Goal: Information Seeking & Learning: Learn about a topic

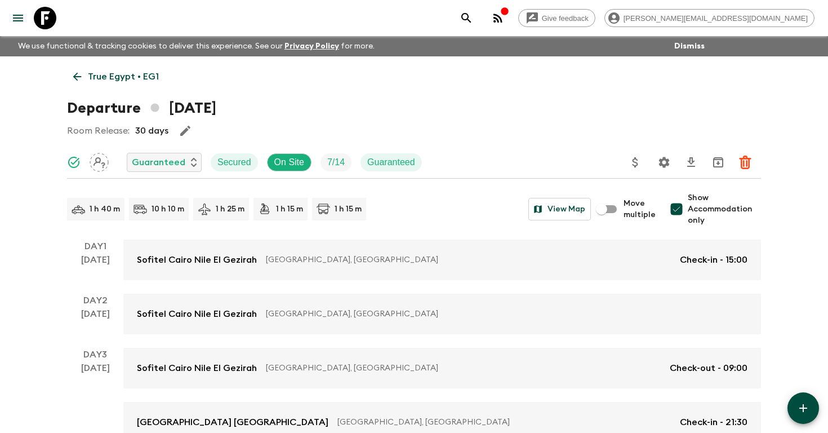
scroll to position [23, 0]
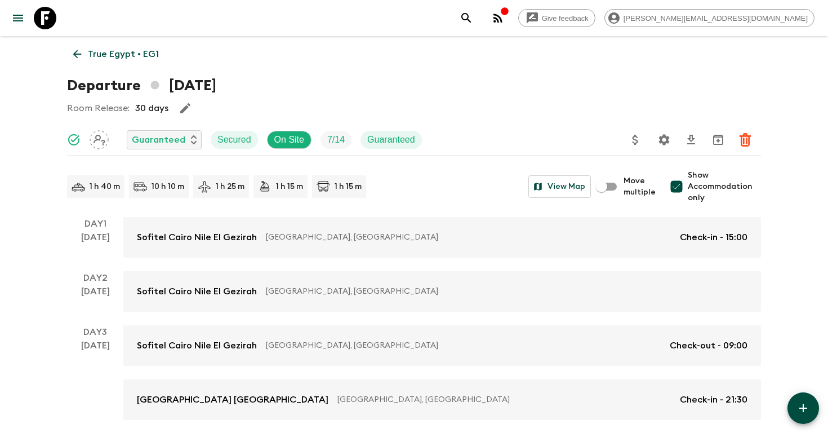
click at [473, 15] on icon "search adventures" at bounding box center [467, 18] width 14 height 14
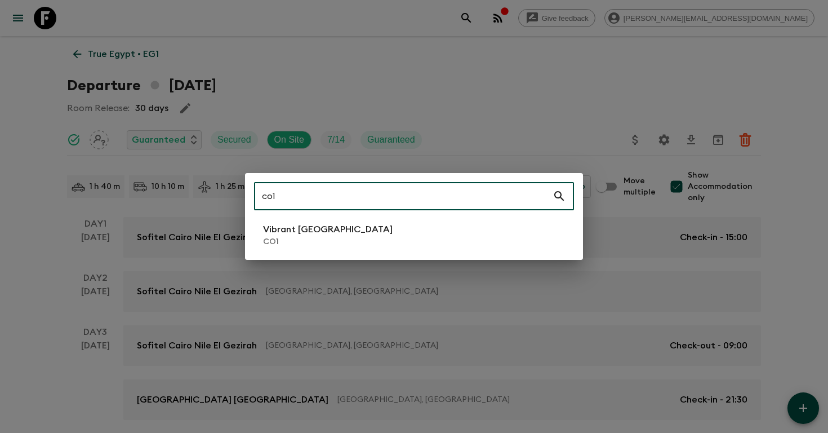
type input "co1"
click at [369, 232] on li "Vibrant Colombia CO1" at bounding box center [414, 235] width 320 height 32
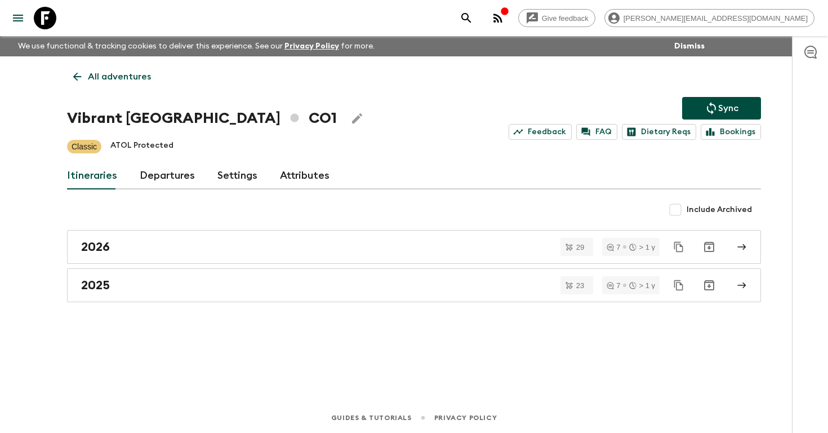
click at [149, 181] on link "Departures" at bounding box center [167, 175] width 55 height 27
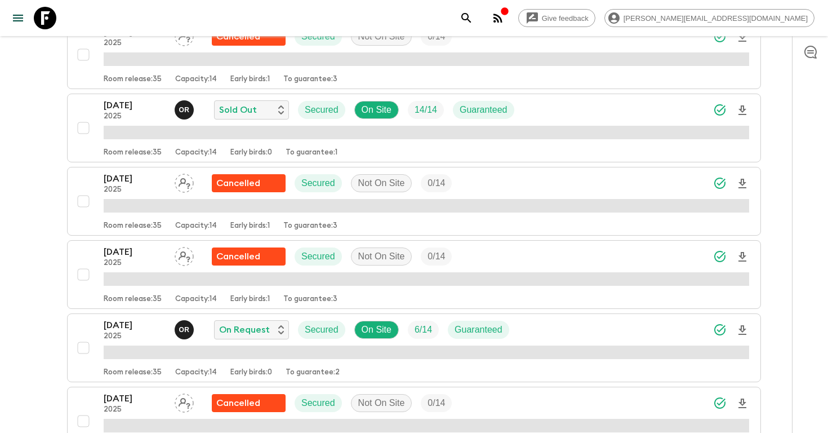
scroll to position [1573, 0]
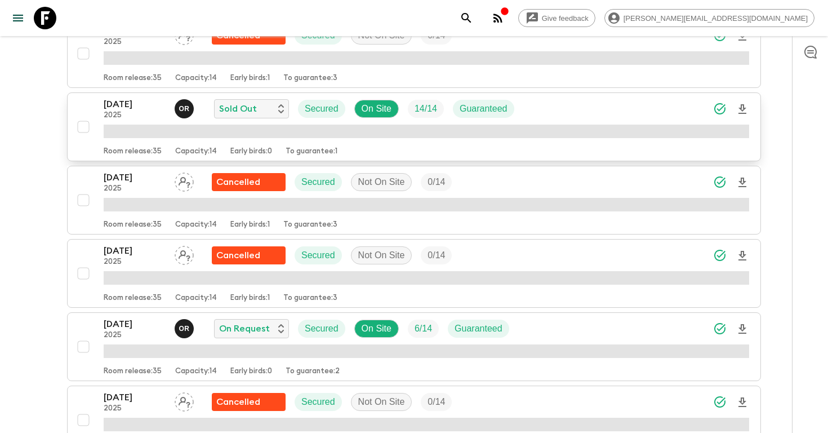
click at [742, 110] on icon "Download Onboarding" at bounding box center [743, 109] width 8 height 10
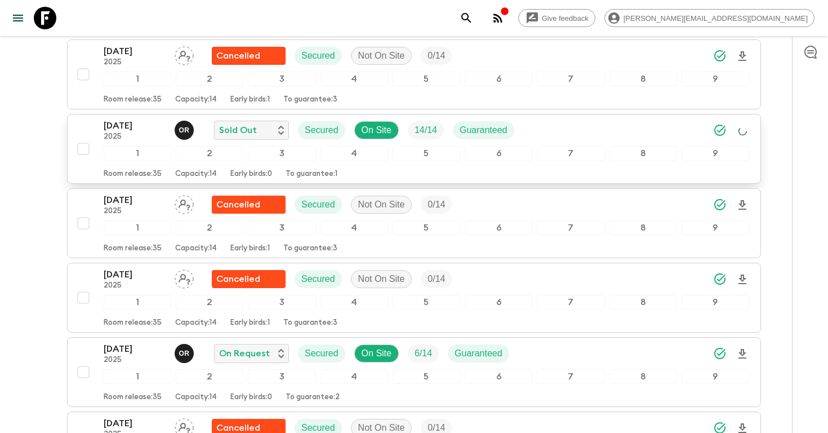
scroll to position [1594, 0]
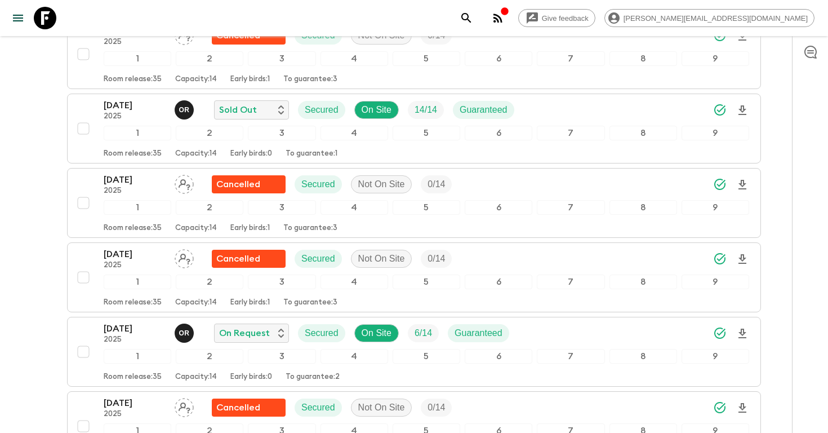
click at [473, 18] on icon "search adventures" at bounding box center [467, 18] width 14 height 14
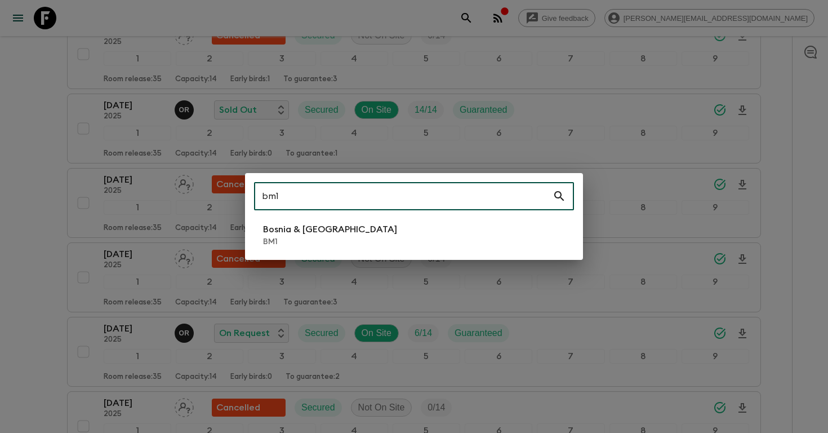
type input "bm1"
click at [372, 234] on li "Bosnia & Montenegro BM1" at bounding box center [414, 235] width 320 height 32
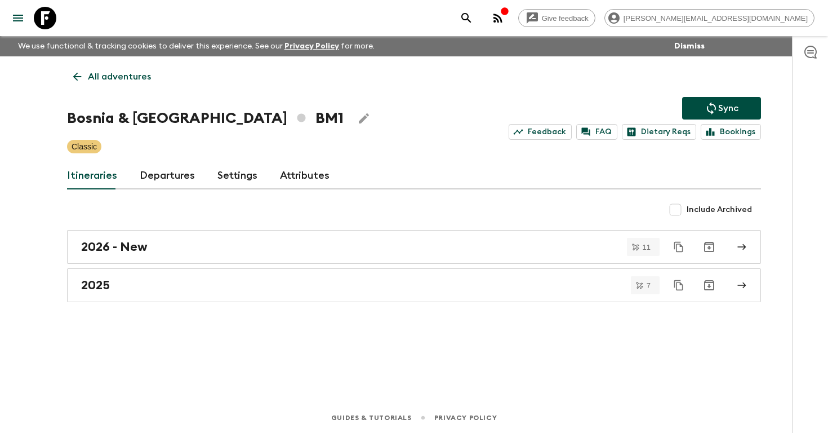
click at [163, 170] on link "Departures" at bounding box center [167, 175] width 55 height 27
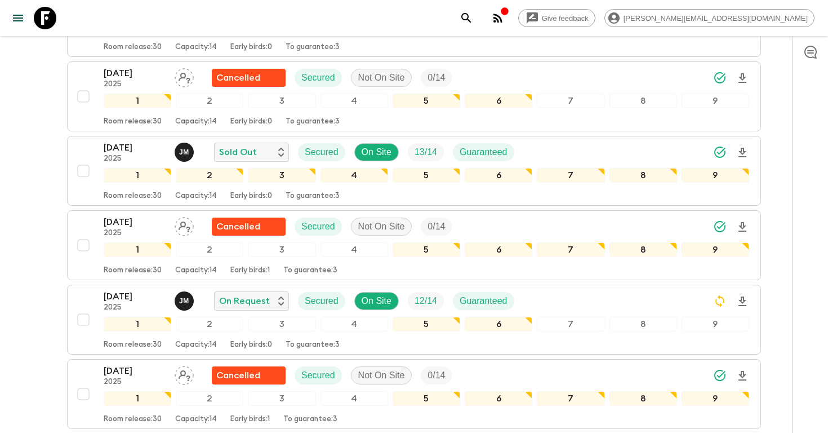
scroll to position [515, 0]
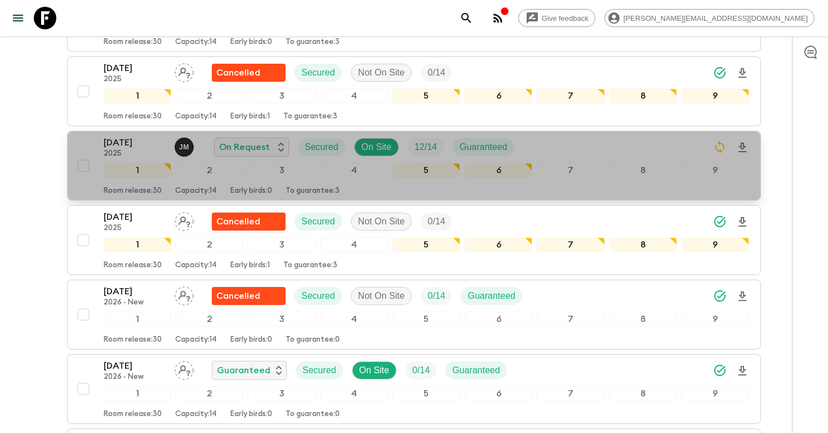
click at [641, 145] on div "[DATE] 2025 [PERSON_NAME] On Request Secured On Site 12 / 14 Guaranteed" at bounding box center [427, 147] width 646 height 23
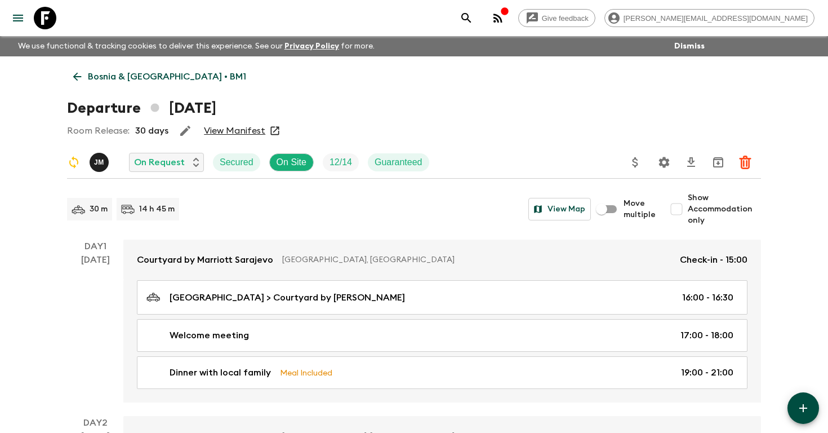
click at [668, 160] on icon "Settings" at bounding box center [664, 162] width 11 height 11
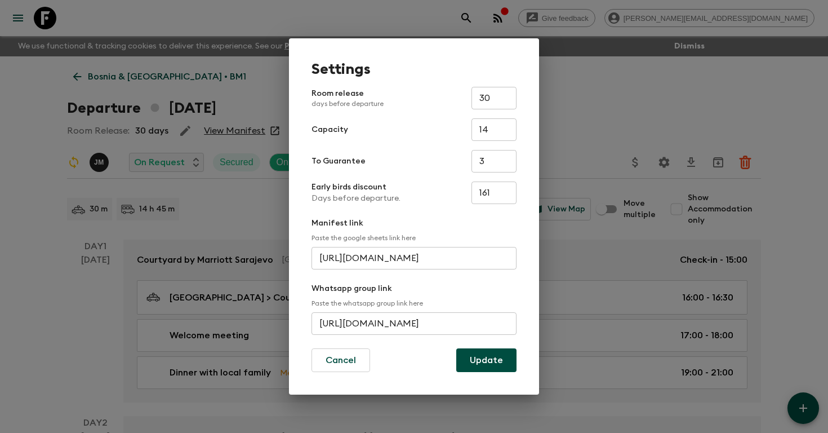
click at [372, 323] on input "[URL][DOMAIN_NAME]" at bounding box center [414, 323] width 205 height 23
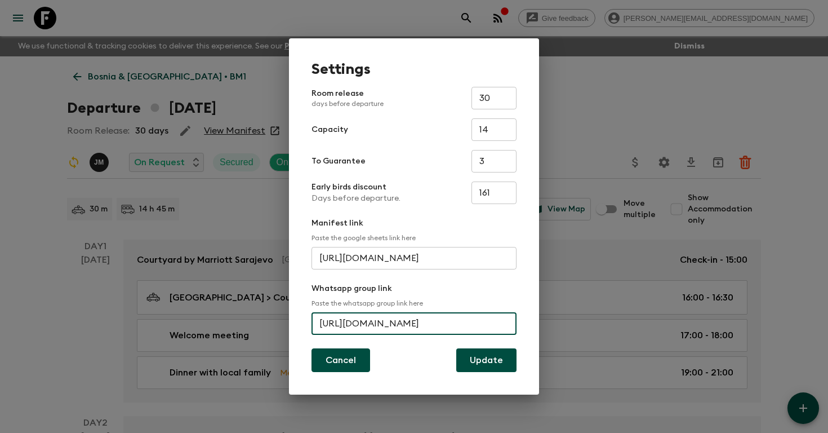
click at [342, 362] on button "Cancel" at bounding box center [341, 360] width 59 height 24
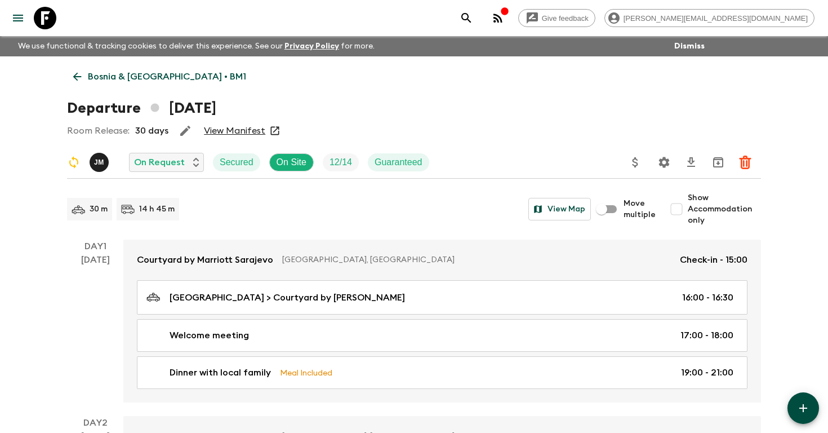
click at [178, 71] on p "Bosnia & [GEOGRAPHIC_DATA] • BM1" at bounding box center [167, 77] width 158 height 14
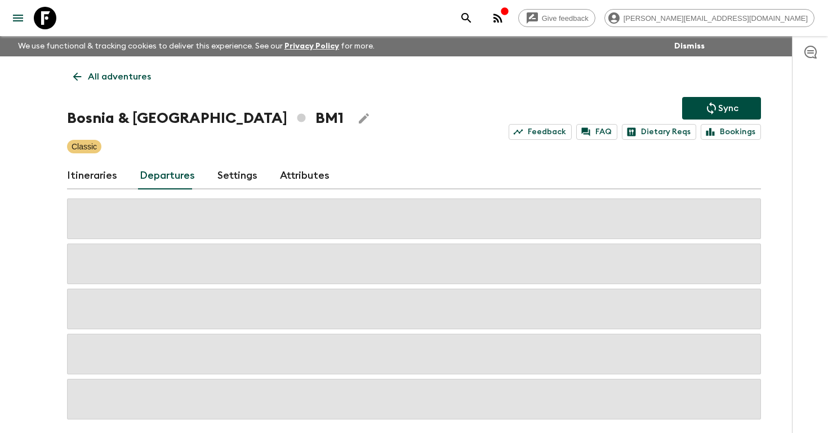
click at [473, 20] on icon "search adventures" at bounding box center [467, 18] width 14 height 14
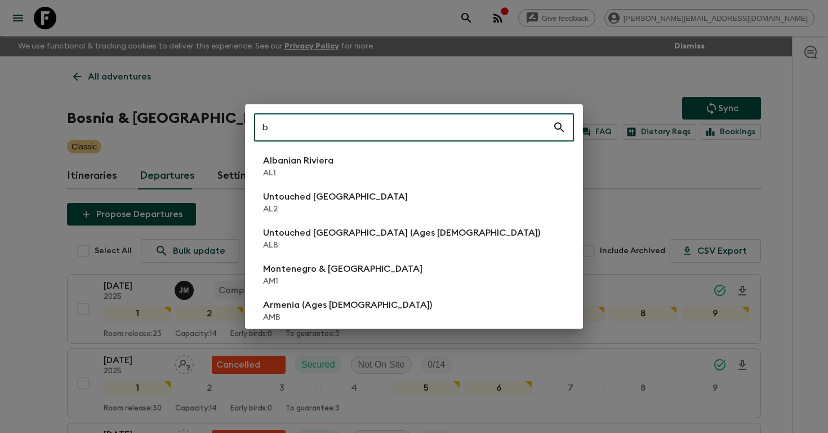
type input "b"
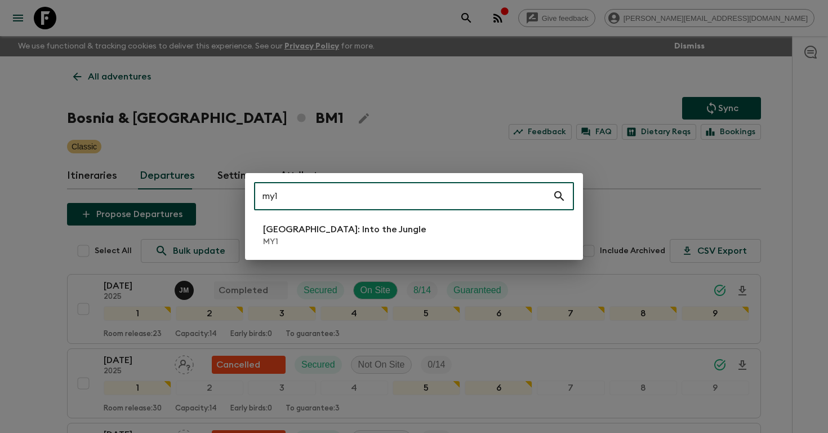
type input "my1"
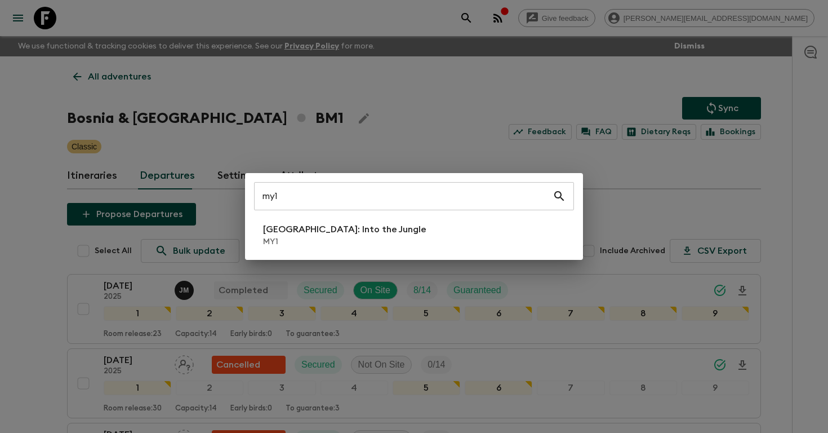
click at [368, 251] on div "my1 ​ [GEOGRAPHIC_DATA]: Into the Jungle MY1" at bounding box center [414, 216] width 338 height 87
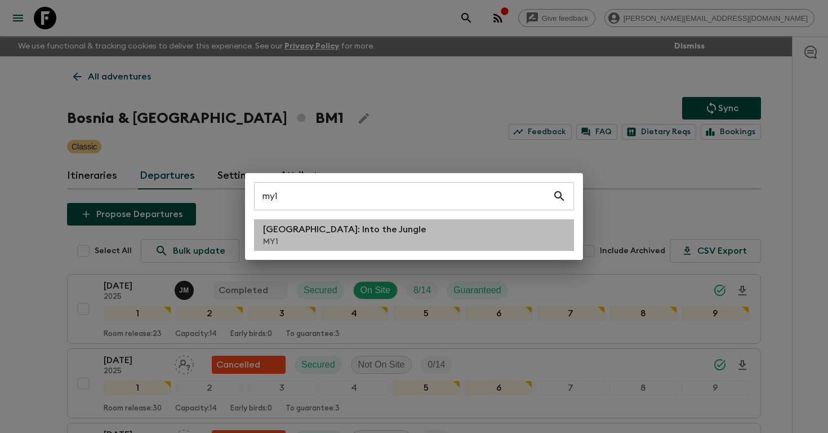
click at [369, 242] on li "[GEOGRAPHIC_DATA]: Into the Jungle MY1" at bounding box center [414, 235] width 320 height 32
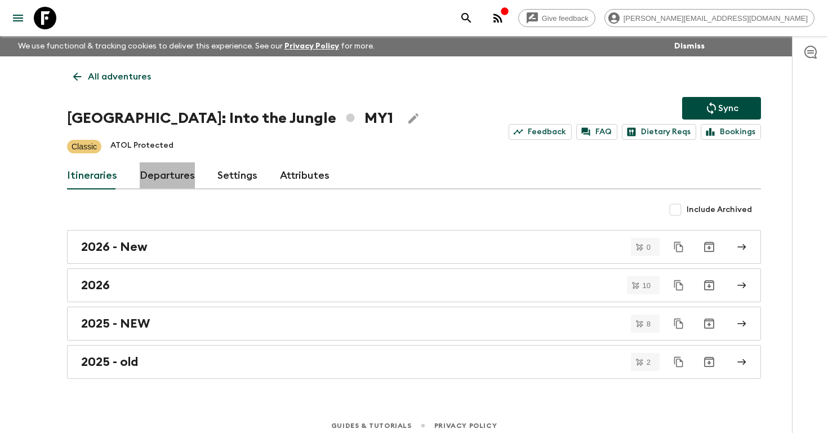
click at [168, 181] on link "Departures" at bounding box center [167, 175] width 55 height 27
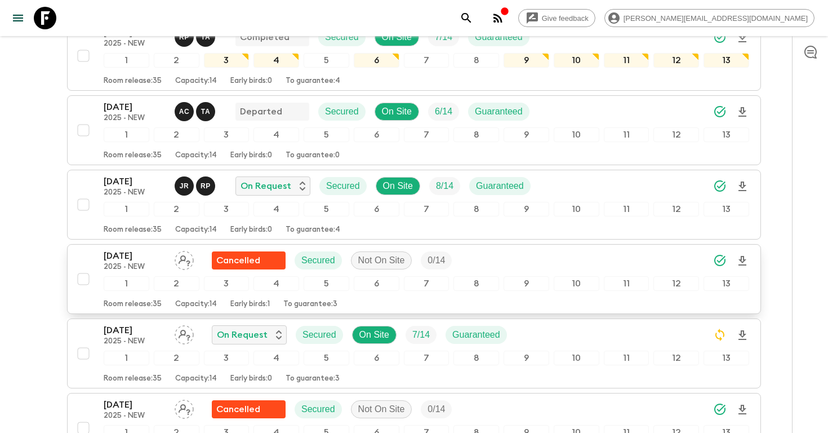
scroll to position [482, 0]
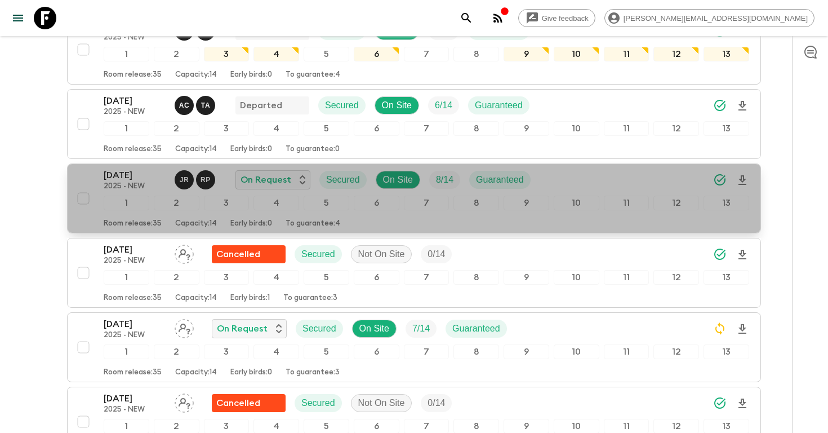
click at [579, 176] on div "[DATE] 2025 - NEW J R R P On Request Secured On Site 8 / 14 Guaranteed" at bounding box center [427, 179] width 646 height 23
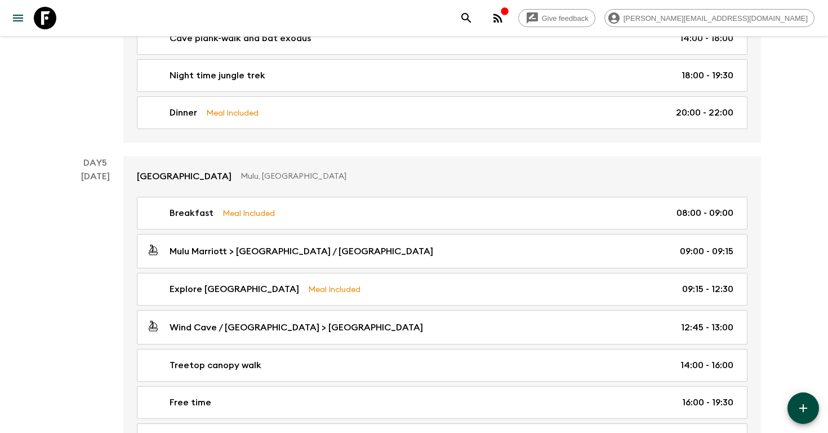
scroll to position [1533, 0]
click at [471, 14] on icon "search adventures" at bounding box center [467, 18] width 10 height 10
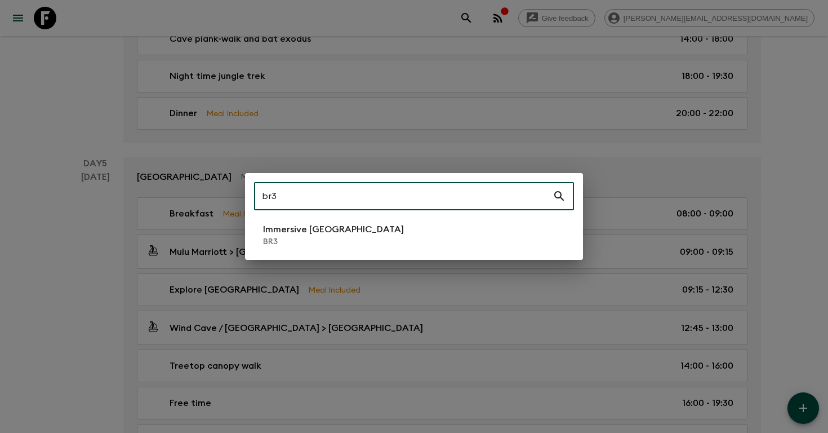
type input "br3"
click at [330, 232] on p "Immersive [GEOGRAPHIC_DATA]" at bounding box center [333, 230] width 141 height 14
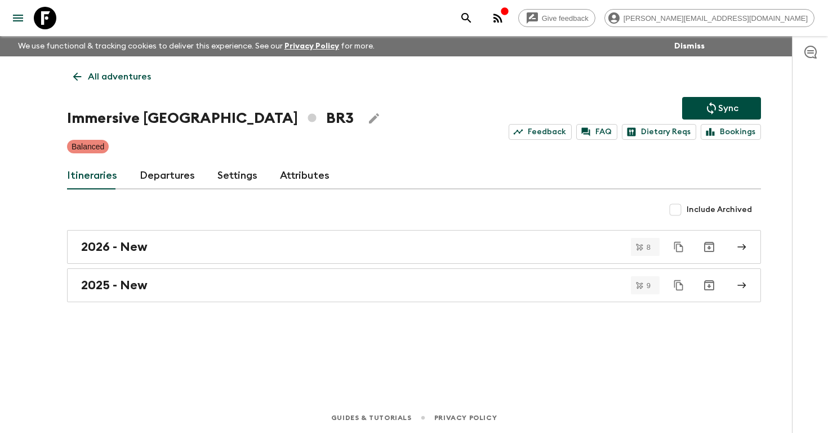
click at [161, 175] on link "Departures" at bounding box center [167, 175] width 55 height 27
